Goal: Transaction & Acquisition: Subscribe to service/newsletter

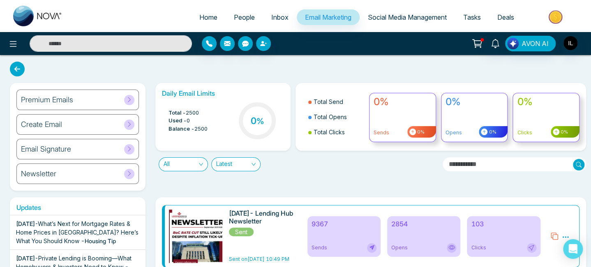
click at [131, 102] on icon at bounding box center [129, 100] width 6 height 6
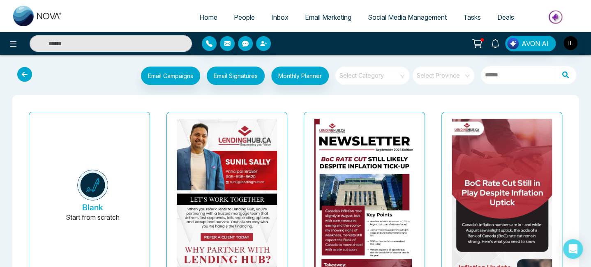
click at [69, 87] on div "Email Campaigns Start from scratch? View my campaigns Email Signatures Monthly …" at bounding box center [319, 77] width 523 height 21
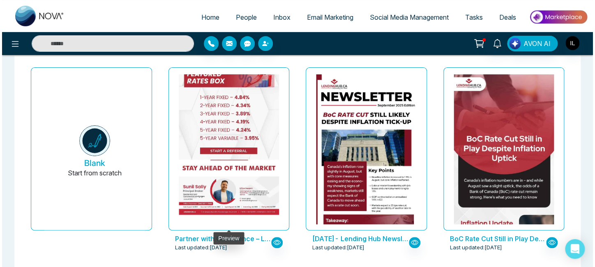
scroll to position [44, 0]
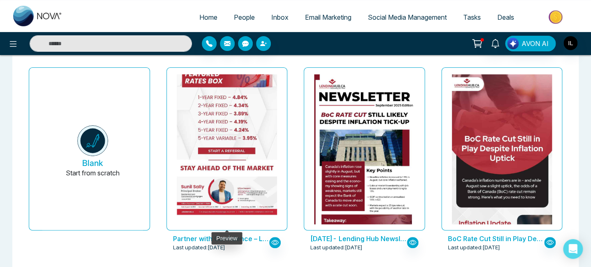
click at [250, 160] on img at bounding box center [226, 32] width 201 height 385
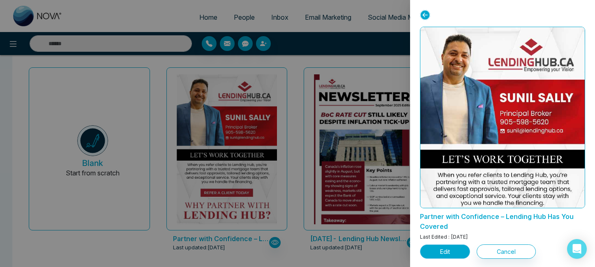
click at [454, 254] on button "Edit" at bounding box center [445, 251] width 50 height 14
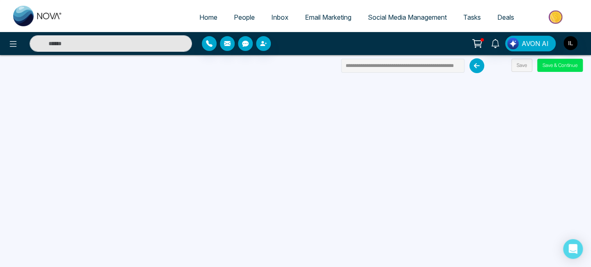
click at [54, 67] on div "**********" at bounding box center [295, 133] width 591 height 267
click at [367, 65] on input "**********" at bounding box center [402, 66] width 123 height 14
click at [562, 70] on button "Save & Continue" at bounding box center [560, 65] width 46 height 13
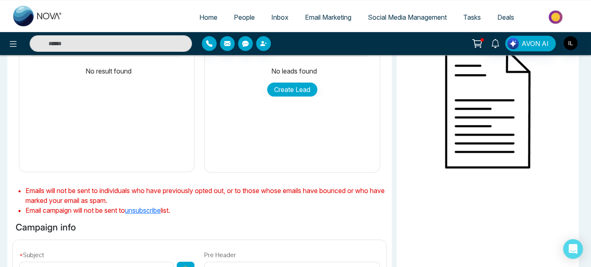
type input "**********"
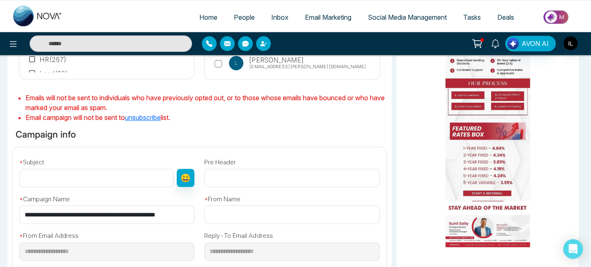
scroll to position [185, 0]
click at [102, 175] on input "text" at bounding box center [96, 177] width 154 height 18
paste input "**********"
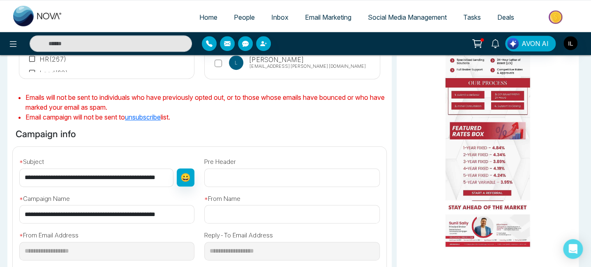
scroll to position [0, 21]
type input "**********"
click at [246, 180] on input "text" at bounding box center [291, 177] width 175 height 18
click at [100, 175] on input "**********" at bounding box center [95, 177] width 153 height 18
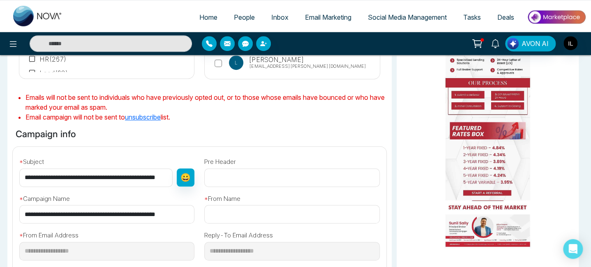
scroll to position [0, 21]
drag, startPoint x: 101, startPoint y: 175, endPoint x: 259, endPoint y: 197, distance: 160.1
click at [259, 197] on div "**********" at bounding box center [199, 213] width 383 height 132
click at [318, 180] on input "text" at bounding box center [291, 177] width 175 height 18
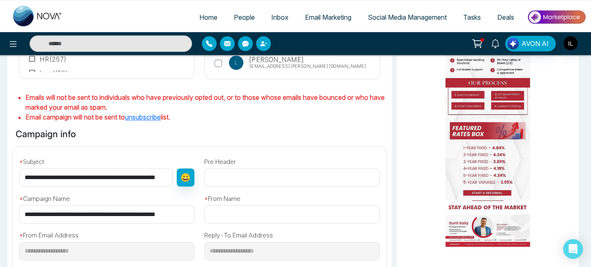
paste input "**********"
type input "**********"
click at [261, 215] on input "text" at bounding box center [291, 214] width 175 height 18
type input "**********"
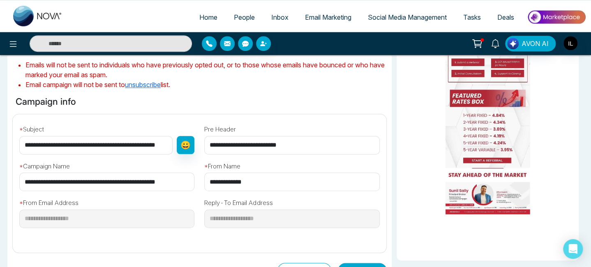
scroll to position [217, 0]
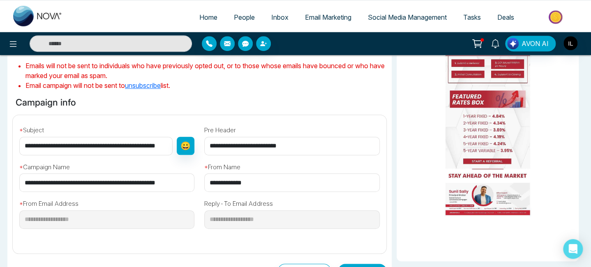
drag, startPoint x: 94, startPoint y: 147, endPoint x: 14, endPoint y: 142, distance: 79.5
click at [14, 142] on div "**********" at bounding box center [106, 139] width 185 height 34
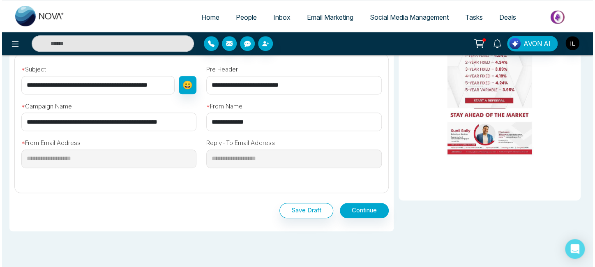
scroll to position [284, 0]
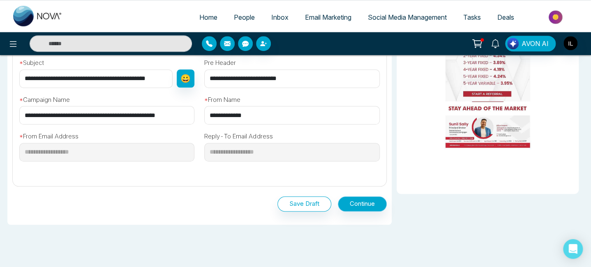
type input "**********"
click at [369, 205] on button "Continue" at bounding box center [362, 203] width 49 height 15
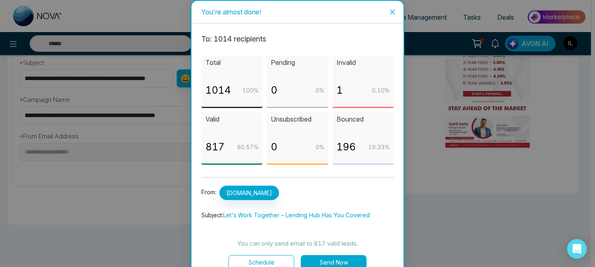
scroll to position [12, 0]
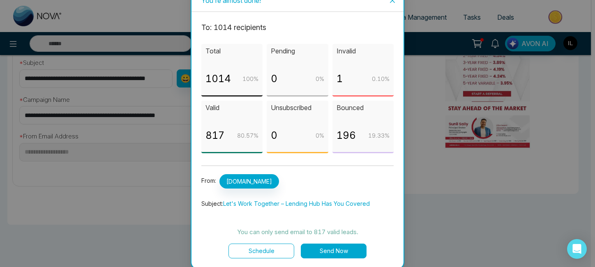
click at [327, 250] on button "Send Now" at bounding box center [334, 251] width 66 height 15
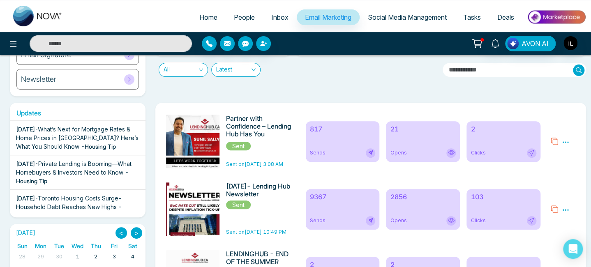
scroll to position [95, 0]
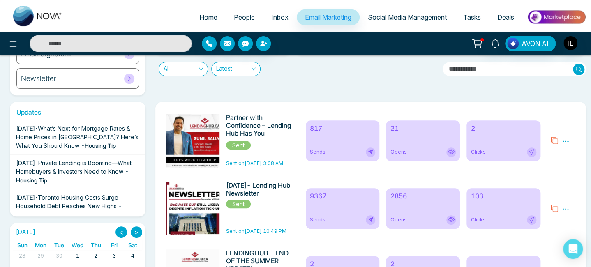
click at [564, 141] on icon at bounding box center [565, 141] width 7 height 7
click at [212, 145] on img at bounding box center [194, 224] width 115 height 220
click at [202, 139] on img at bounding box center [194, 224] width 115 height 220
click at [211, 152] on img at bounding box center [194, 224] width 115 height 220
click at [212, 149] on img at bounding box center [194, 224] width 115 height 220
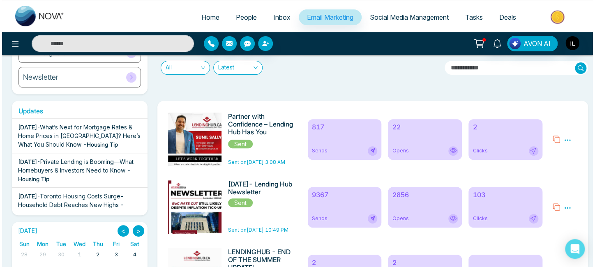
scroll to position [97, 0]
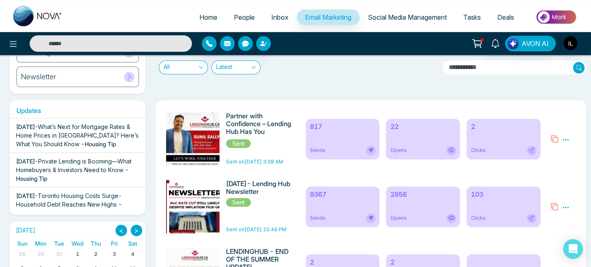
click at [540, 90] on div "Daily Email Limits Total - 2500 Used - 817 Balance - 1683 33 % Total Send Total…" at bounding box center [368, 40] width 436 height 108
click at [565, 139] on icon at bounding box center [565, 139] width 6 height 1
click at [551, 152] on span "Preview" at bounding box center [550, 151] width 22 height 7
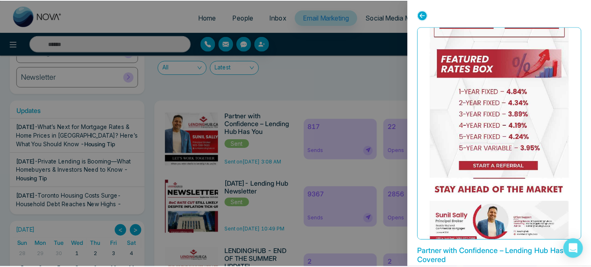
scroll to position [31, 0]
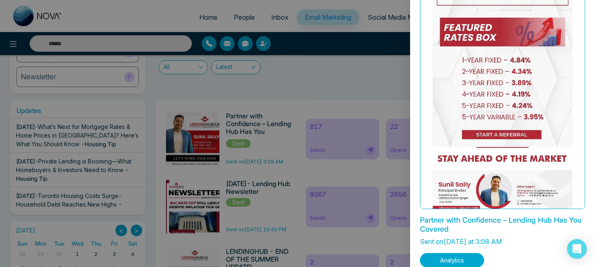
click at [390, 76] on div at bounding box center [297, 133] width 595 height 267
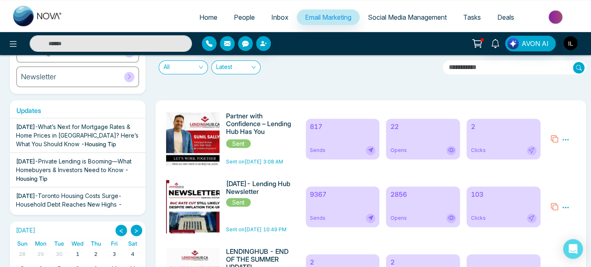
click at [208, 139] on img at bounding box center [194, 222] width 115 height 220
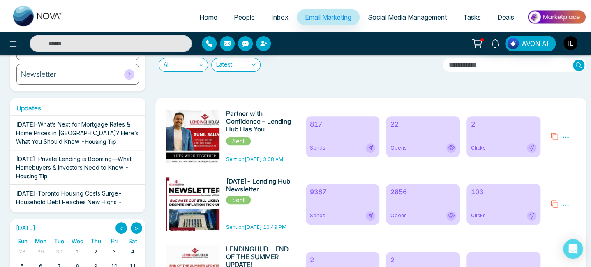
scroll to position [100, 0]
click at [565, 138] on icon at bounding box center [565, 136] width 7 height 7
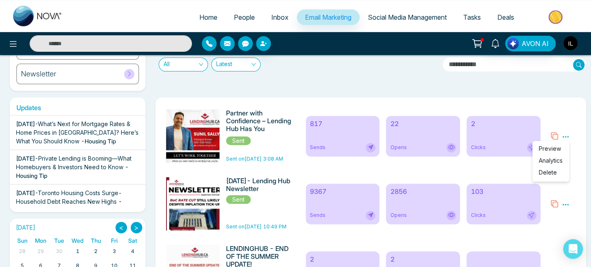
click at [207, 136] on img at bounding box center [194, 219] width 115 height 220
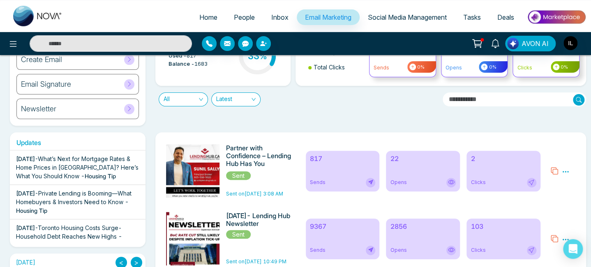
scroll to position [64, 0]
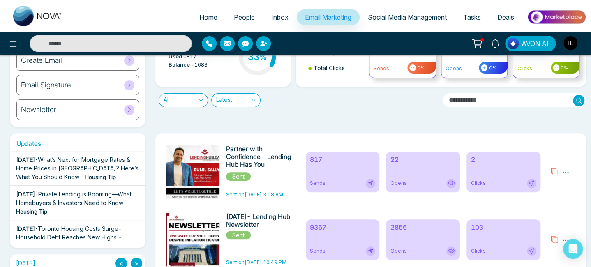
click at [562, 173] on icon at bounding box center [565, 172] width 7 height 7
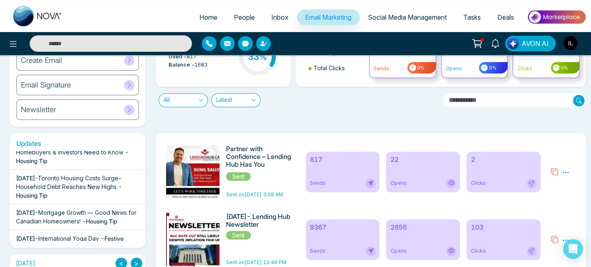
scroll to position [0, 0]
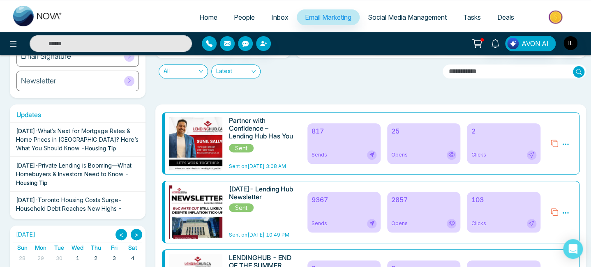
scroll to position [102, 0]
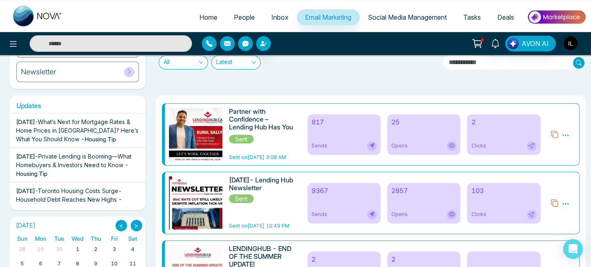
click at [270, 76] on div "Daily Email Limits Total - 2500 Used - 817 Balance - 1683 33 % Total Send Total…" at bounding box center [368, 35] width 436 height 108
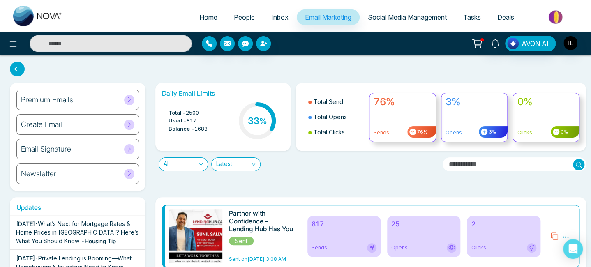
click at [129, 102] on icon at bounding box center [129, 100] width 6 height 6
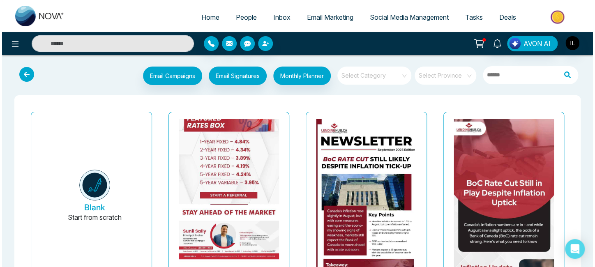
scroll to position [81, 0]
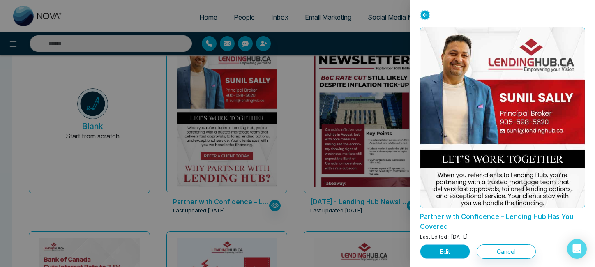
click at [460, 255] on button "Edit" at bounding box center [445, 251] width 50 height 14
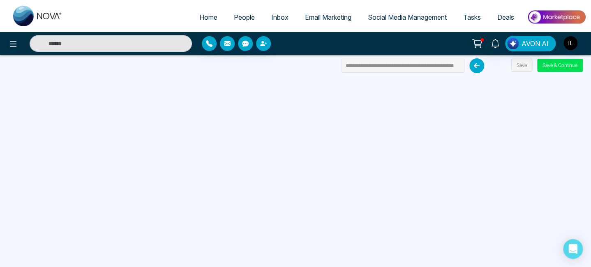
click at [14, 64] on div "**********" at bounding box center [295, 133] width 591 height 267
click at [332, 18] on span "Email Marketing" at bounding box center [328, 17] width 46 height 8
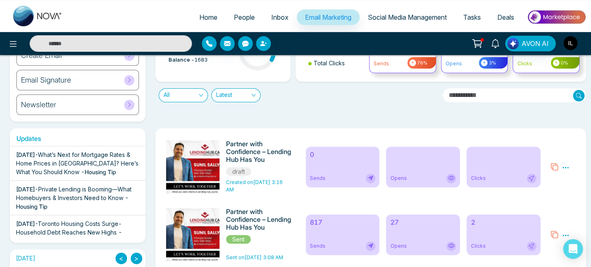
scroll to position [104, 0]
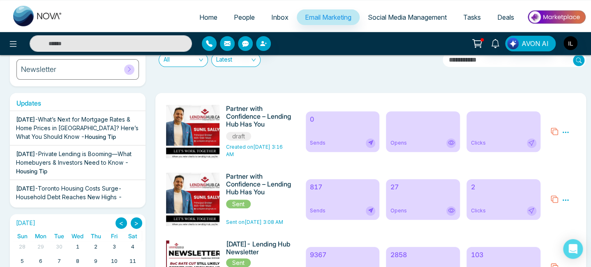
click at [565, 201] on icon at bounding box center [565, 199] width 7 height 7
click at [546, 236] on span "Delete" at bounding box center [548, 235] width 18 height 7
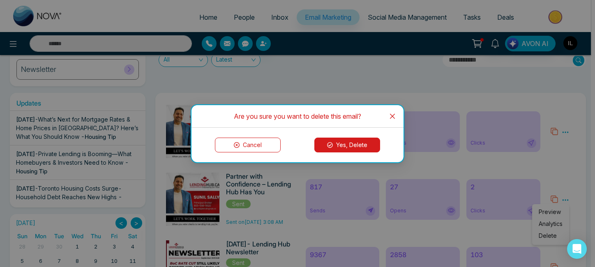
click at [368, 145] on button "Yes, Delete" at bounding box center [347, 145] width 66 height 15
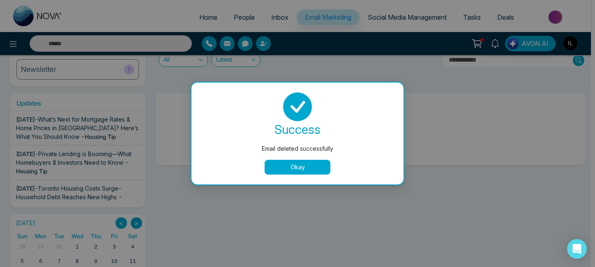
click at [307, 169] on button "Okay" at bounding box center [298, 167] width 66 height 15
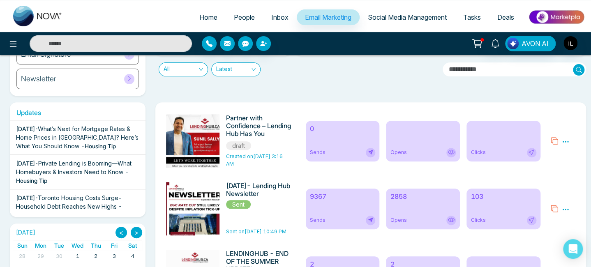
scroll to position [96, 0]
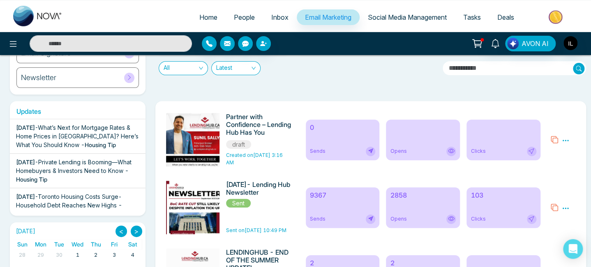
click at [565, 141] on icon at bounding box center [565, 140] width 6 height 1
click at [550, 165] on link "Edit" at bounding box center [545, 164] width 10 height 7
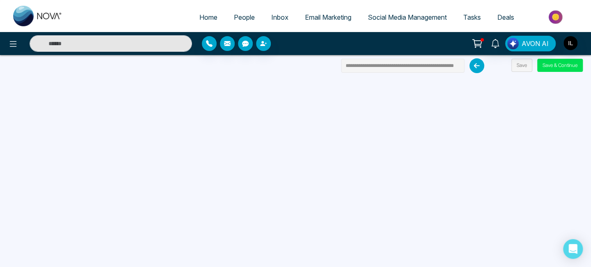
click at [422, 67] on input "**********" at bounding box center [402, 66] width 123 height 14
click at [561, 70] on button "Save & Continue" at bounding box center [560, 65] width 46 height 13
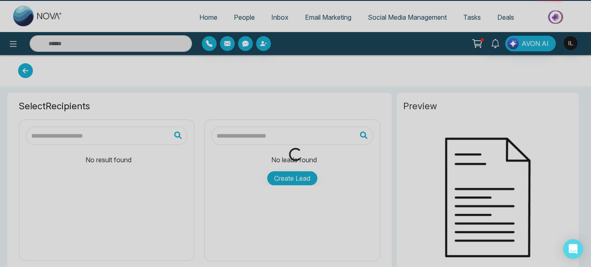
drag, startPoint x: 72, startPoint y: 158, endPoint x: 20, endPoint y: 170, distance: 53.9
click at [20, 170] on div "Loading..." at bounding box center [295, 133] width 591 height 267
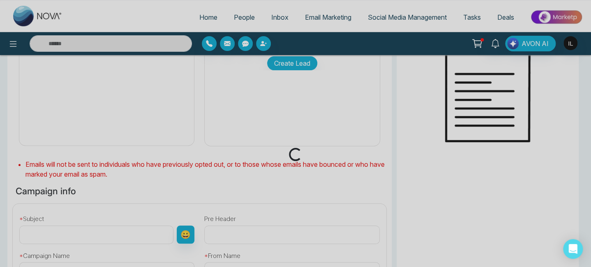
type input "**********"
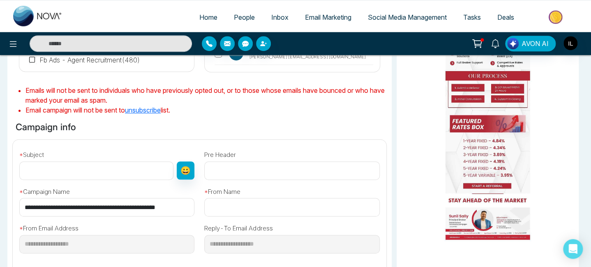
scroll to position [192, 0]
click at [119, 167] on input "text" at bounding box center [96, 170] width 154 height 18
paste input "**********"
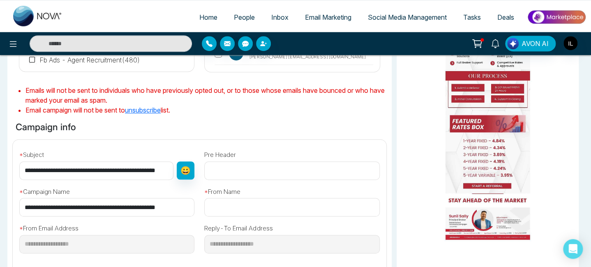
scroll to position [0, 21]
type input "**********"
click at [273, 174] on input "text" at bounding box center [291, 170] width 175 height 18
paste input "**********"
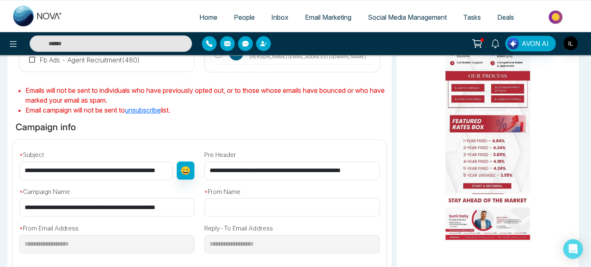
drag, startPoint x: 286, startPoint y: 173, endPoint x: 161, endPoint y: 167, distance: 124.7
click at [161, 167] on div "**********" at bounding box center [199, 206] width 383 height 132
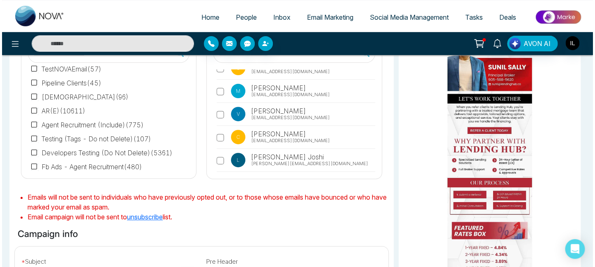
scroll to position [218, 0]
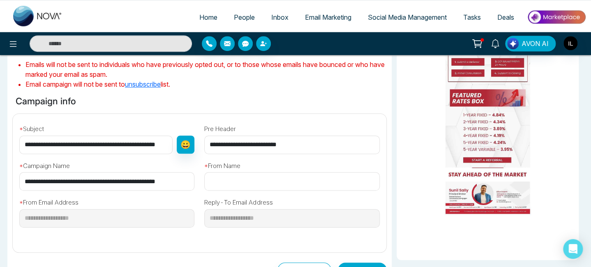
type input "**********"
drag, startPoint x: 93, startPoint y: 146, endPoint x: -10, endPoint y: 131, distance: 103.7
type input "**********"
click at [236, 179] on input "text" at bounding box center [291, 181] width 175 height 18
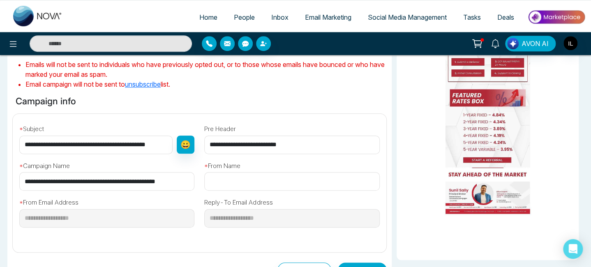
type input "**********"
click at [367, 264] on button "Continue" at bounding box center [362, 270] width 49 height 15
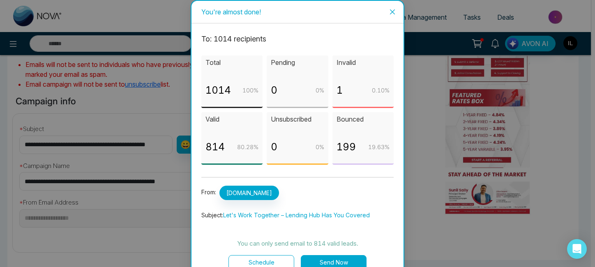
click at [325, 260] on button "Send Now" at bounding box center [334, 262] width 66 height 15
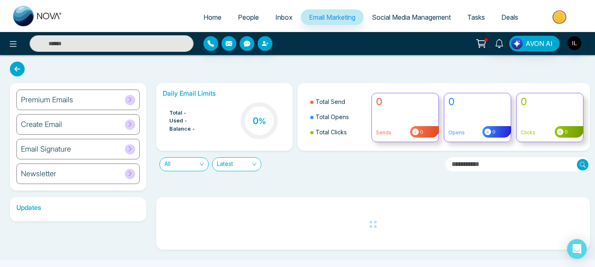
click at [38, 239] on div "Updates" at bounding box center [78, 223] width 146 height 53
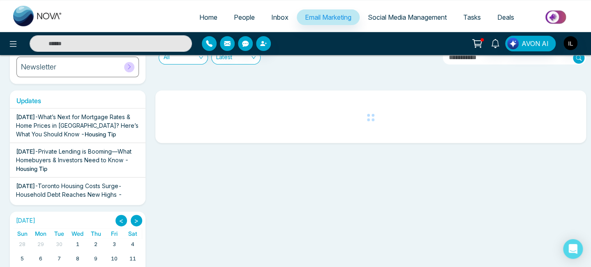
scroll to position [108, 0]
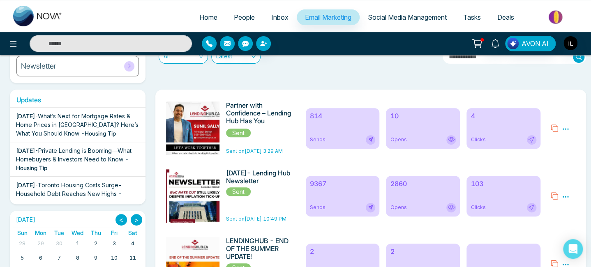
click at [410, 126] on div "10 Opens" at bounding box center [423, 128] width 74 height 41
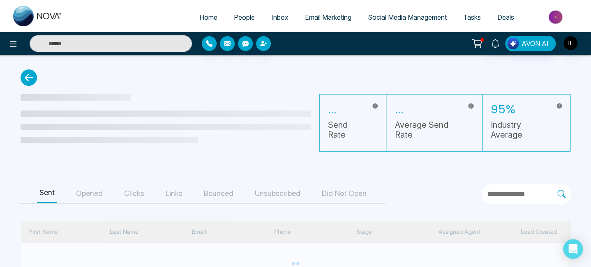
click at [539, 76] on main "... Send Rate ... Average Send Rate 95% Industry Average Sent Opened Clicks Lin…" at bounding box center [295, 190] width 591 height 271
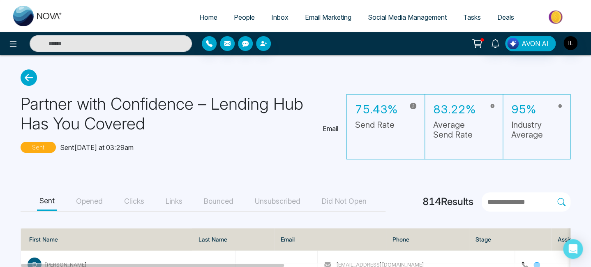
click at [335, 16] on span "Email Marketing" at bounding box center [328, 17] width 46 height 8
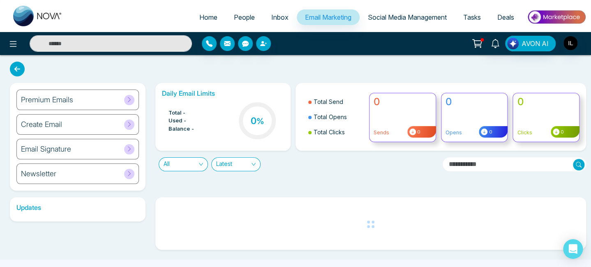
click at [154, 189] on div "Daily Email Limits Total - Used - Balance - 0 % Total Send Total Opens Total Cl…" at bounding box center [368, 137] width 436 height 108
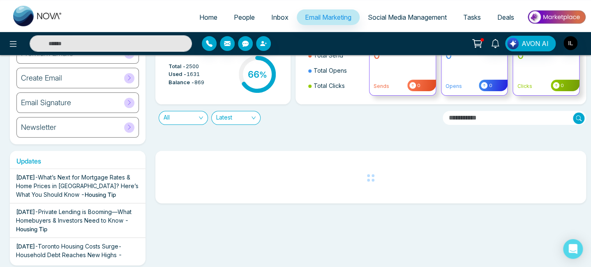
scroll to position [46, 0]
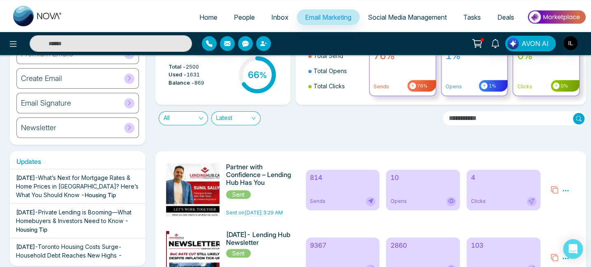
click at [402, 193] on div "10 Opens" at bounding box center [423, 190] width 74 height 41
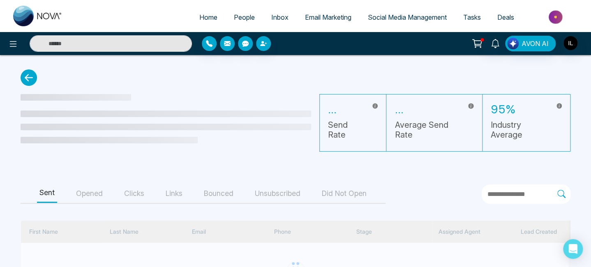
click at [84, 194] on button "Opened" at bounding box center [90, 193] width 32 height 18
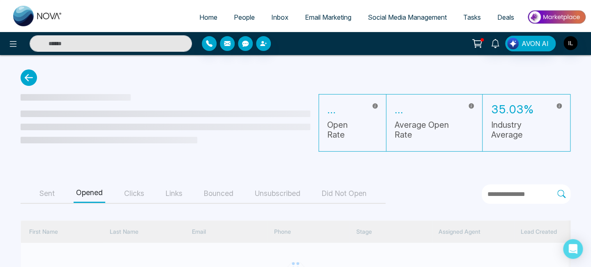
click at [113, 168] on main "... Open Rate ... Average Open Rate 35.03% Industry Average Sent Opened Clicks …" at bounding box center [295, 190] width 591 height 271
click at [51, 195] on button "Sent" at bounding box center [47, 193] width 20 height 18
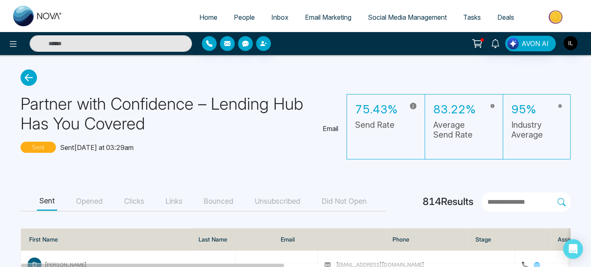
click at [92, 201] on button "Opened" at bounding box center [90, 201] width 32 height 18
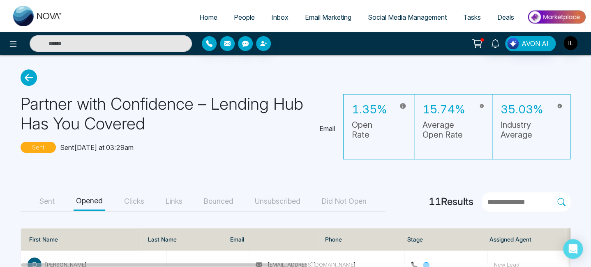
click at [129, 200] on button "Clicks" at bounding box center [134, 201] width 25 height 18
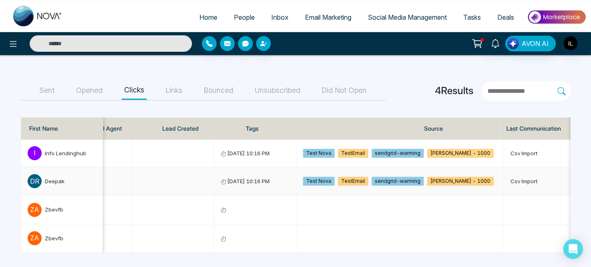
scroll to position [0, 404]
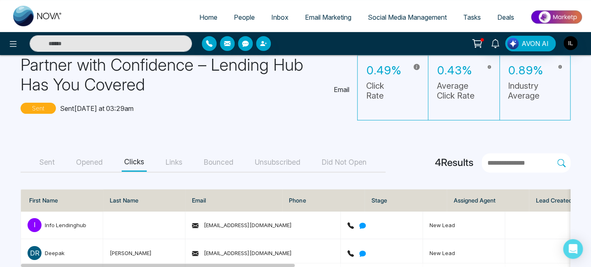
click at [176, 166] on button "Links" at bounding box center [174, 162] width 22 height 18
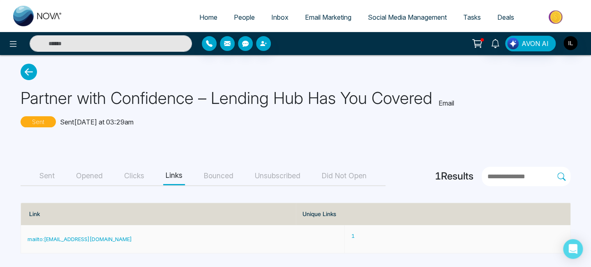
click at [76, 239] on link "mailto:[EMAIL_ADDRESS][DOMAIN_NAME]" at bounding box center [80, 239] width 104 height 7
click at [477, 130] on div "Partner with Confidence – Lending Hub Has You Covered Email Sent Sent [DATE] at…" at bounding box center [296, 107] width 550 height 54
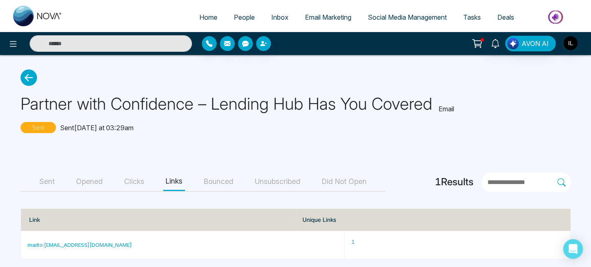
click at [307, 18] on span "Email Marketing" at bounding box center [328, 17] width 46 height 8
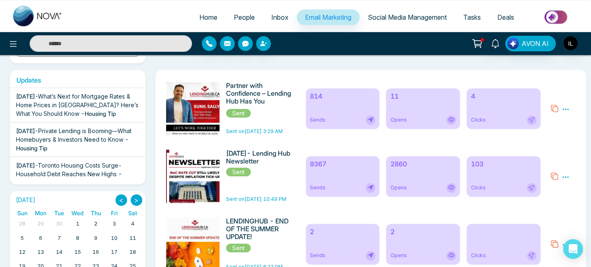
click at [408, 111] on div "11 Opens" at bounding box center [423, 108] width 74 height 41
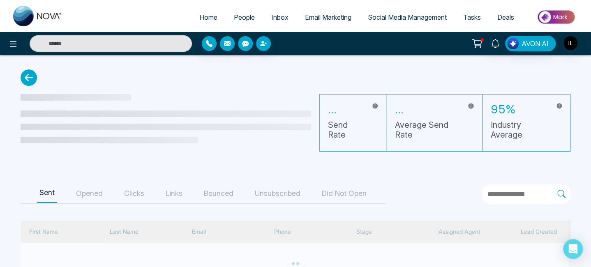
click at [166, 195] on button "Links" at bounding box center [174, 193] width 22 height 18
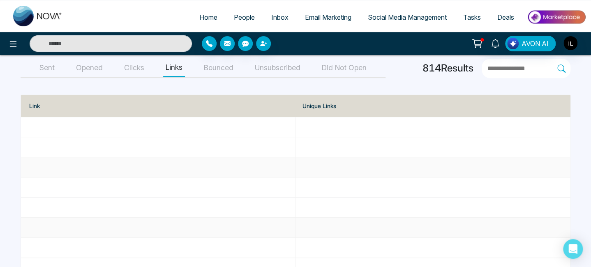
scroll to position [113, 0]
click at [46, 68] on button "Sent" at bounding box center [47, 68] width 20 height 18
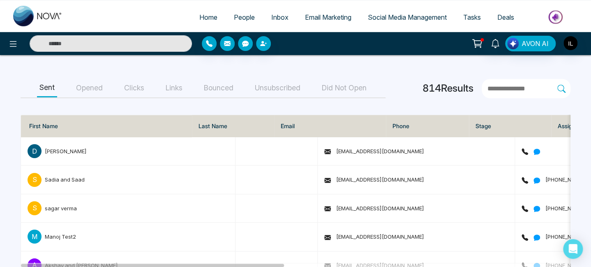
click at [176, 90] on button "Links" at bounding box center [174, 88] width 22 height 18
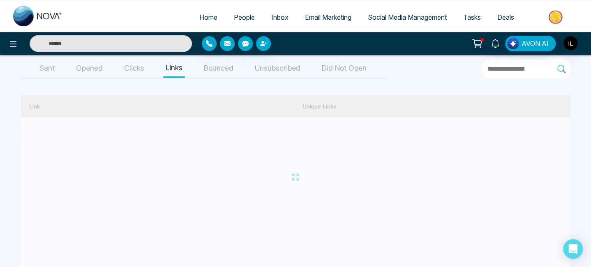
scroll to position [6, 0]
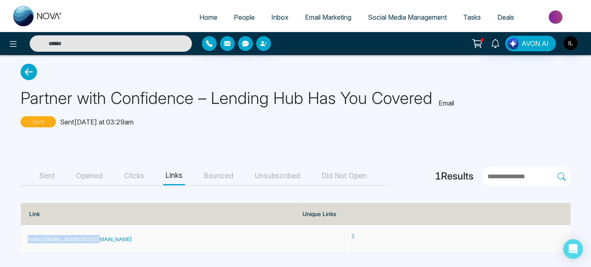
drag, startPoint x: 18, startPoint y: 237, endPoint x: 108, endPoint y: 237, distance: 90.8
click at [108, 237] on main "Partner with Confidence – Lending Hub Has You Covered Email Sent Sent [DATE] at…" at bounding box center [295, 158] width 591 height 219
copy table "mailto:[EMAIL_ADDRESS][DOMAIN_NAME]"
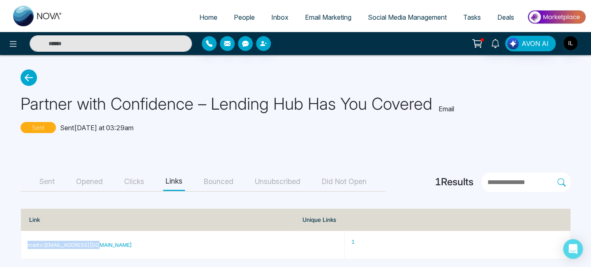
click at [318, 21] on link "Email Marketing" at bounding box center [328, 17] width 63 height 16
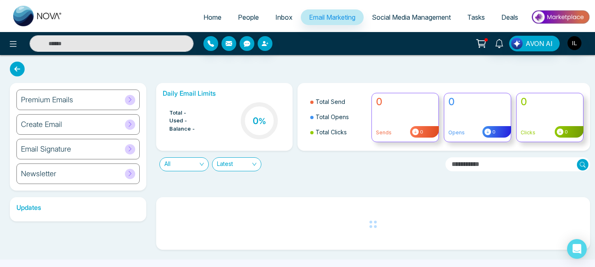
click at [423, 19] on span "Social Media Management" at bounding box center [411, 17] width 79 height 8
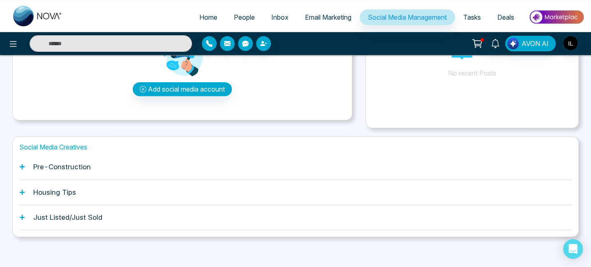
scroll to position [108, 0]
click at [24, 166] on icon at bounding box center [22, 167] width 6 height 6
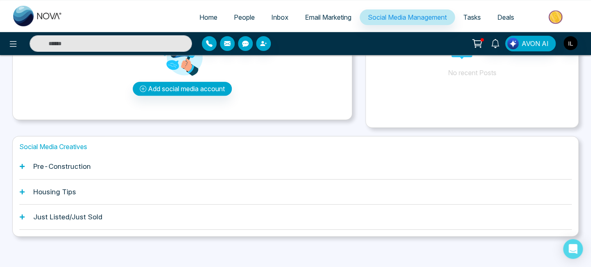
click at [75, 167] on h1 "Pre-Construction" at bounding box center [62, 166] width 58 height 8
click at [38, 196] on div "Housing Tips" at bounding box center [295, 192] width 552 height 25
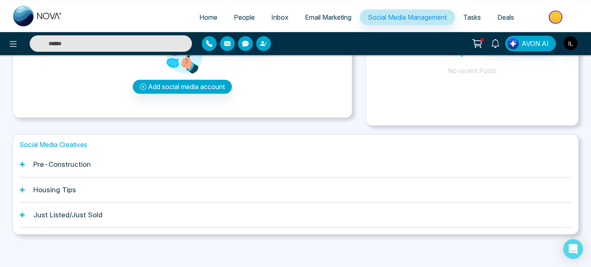
click at [56, 214] on h1 "Just Listed/Just Sold" at bounding box center [67, 215] width 69 height 8
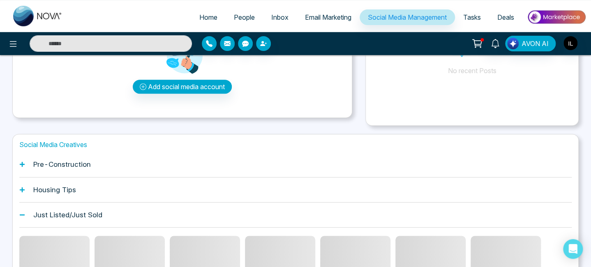
click at [51, 168] on h1 "Pre-Construction" at bounding box center [62, 164] width 58 height 8
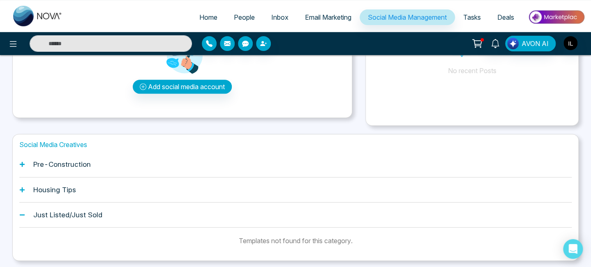
click at [52, 214] on h1 "Just Listed/Just Sold" at bounding box center [67, 215] width 69 height 8
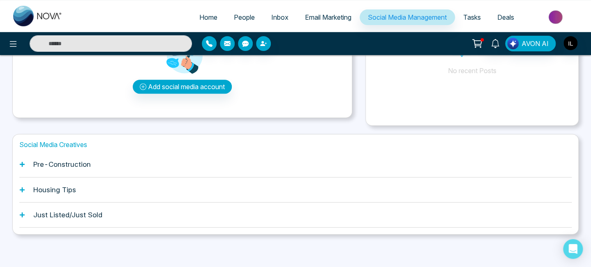
click at [59, 187] on h1 "Housing Tips" at bounding box center [54, 190] width 43 height 8
click at [22, 216] on icon at bounding box center [22, 214] width 5 height 5
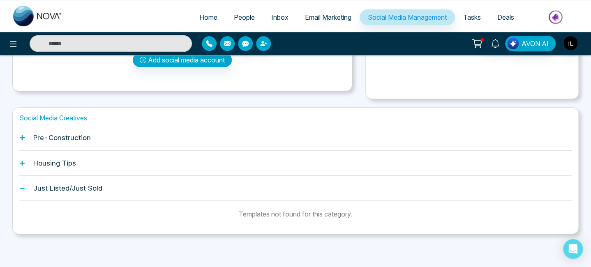
scroll to position [136, 0]
click at [61, 164] on h1 "Housing Tips" at bounding box center [54, 163] width 43 height 8
click at [65, 139] on h1 "Pre-Construction" at bounding box center [62, 138] width 58 height 8
click at [69, 115] on h1 "Social Media Creatives" at bounding box center [295, 119] width 552 height 8
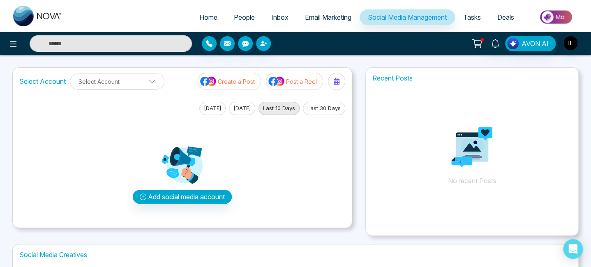
click at [325, 19] on span "Email Marketing" at bounding box center [328, 17] width 46 height 8
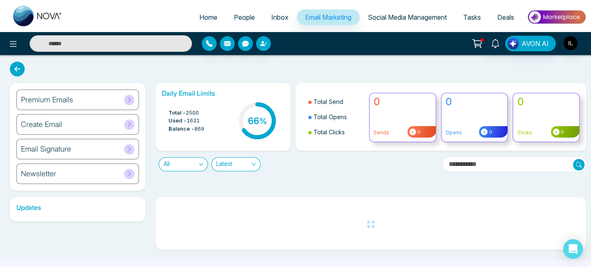
click at [152, 188] on div "Daily Email Limits Total - 2500 Used - 1631 Balance - 869 66 % Total Send Total…" at bounding box center [368, 137] width 436 height 108
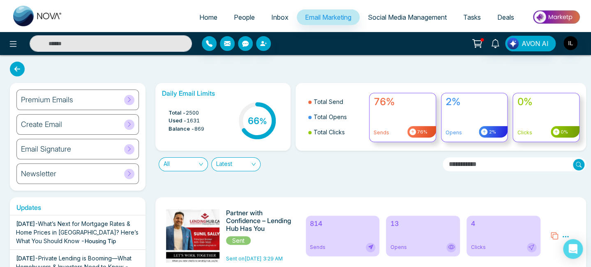
click at [131, 100] on icon at bounding box center [129, 100] width 6 height 6
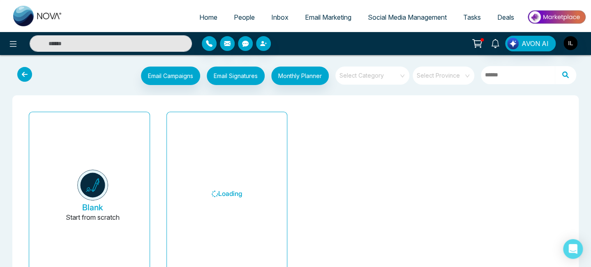
click at [157, 133] on div "Blank Start from scratch" at bounding box center [90, 196] width 138 height 176
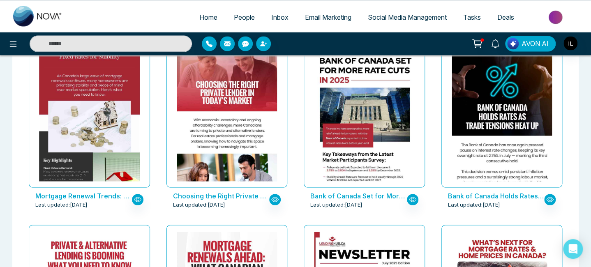
scroll to position [690, 0]
